Goal: Information Seeking & Learning: Learn about a topic

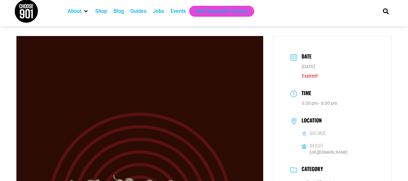
scroll to position [5, 0]
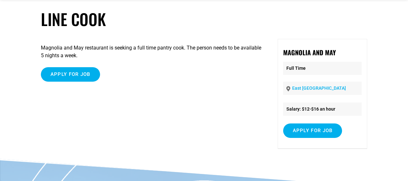
scroll to position [39, 0]
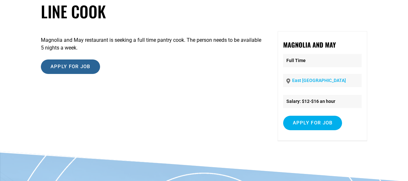
click at [73, 69] on input "Apply for job" at bounding box center [70, 67] width 59 height 14
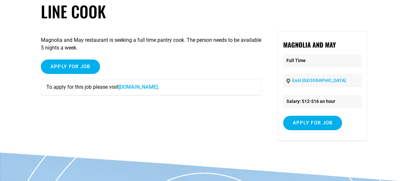
click at [147, 88] on link "www.magnoliamay.com" at bounding box center [137, 87] width 39 height 6
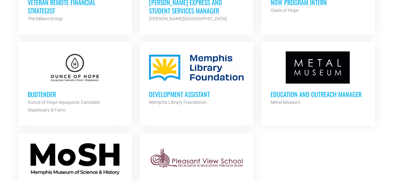
scroll to position [708, 0]
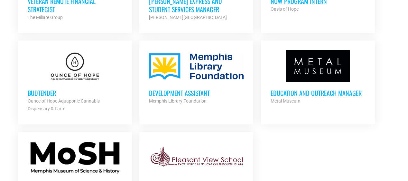
click at [42, 91] on h3 "Budtender" at bounding box center [75, 93] width 95 height 8
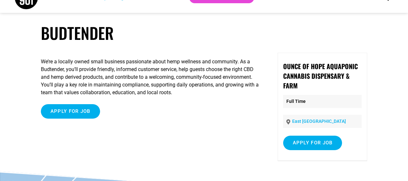
scroll to position [18, 0]
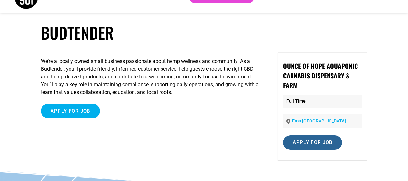
click at [305, 142] on input "Apply for job" at bounding box center [312, 143] width 59 height 14
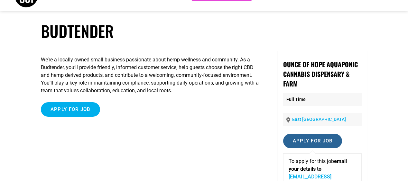
scroll to position [25, 0]
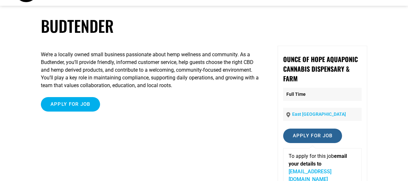
click at [307, 141] on input "Apply for job" at bounding box center [312, 136] width 59 height 14
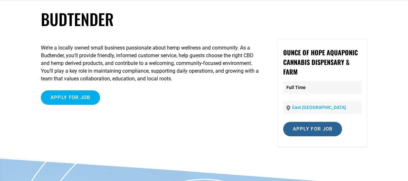
scroll to position [32, 0]
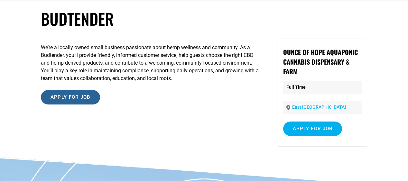
click at [80, 99] on input "Apply for job" at bounding box center [70, 97] width 59 height 14
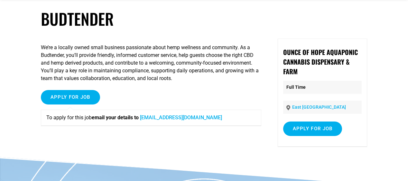
click at [186, 120] on link "[EMAIL_ADDRESS][DOMAIN_NAME]" at bounding box center [181, 118] width 82 height 6
click at [182, 119] on link "[EMAIL_ADDRESS][DOMAIN_NAME]" at bounding box center [181, 118] width 82 height 6
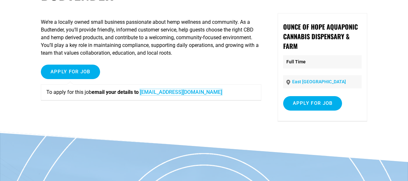
scroll to position [0, 0]
